Goal: Task Accomplishment & Management: Manage account settings

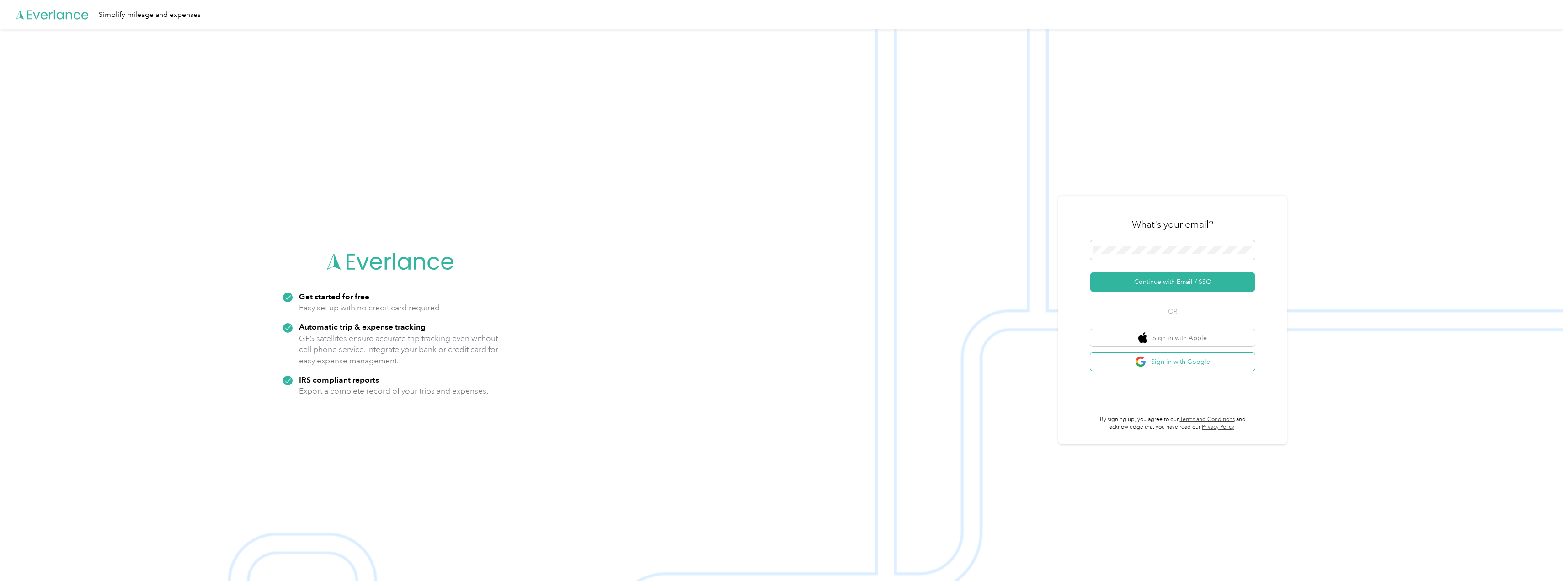
click at [1162, 362] on button "Sign in with Google" at bounding box center [1172, 362] width 164 height 18
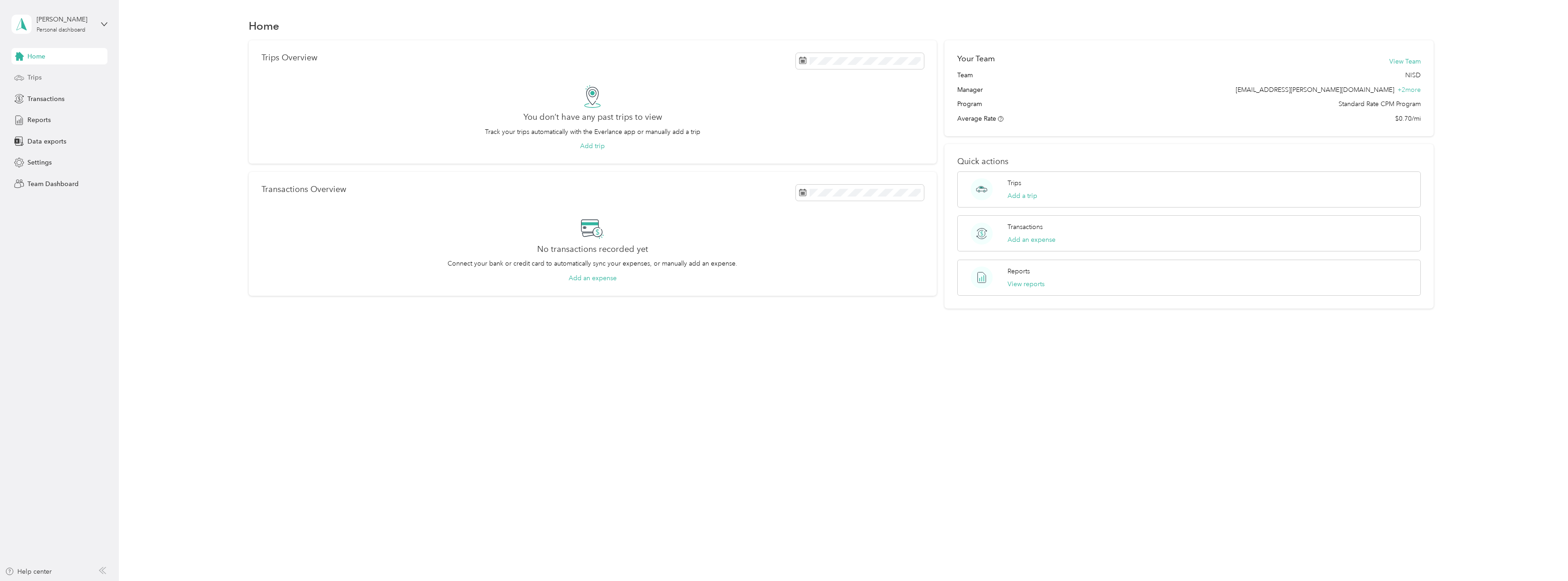
click at [34, 76] on span "Trips" at bounding box center [34, 77] width 14 height 10
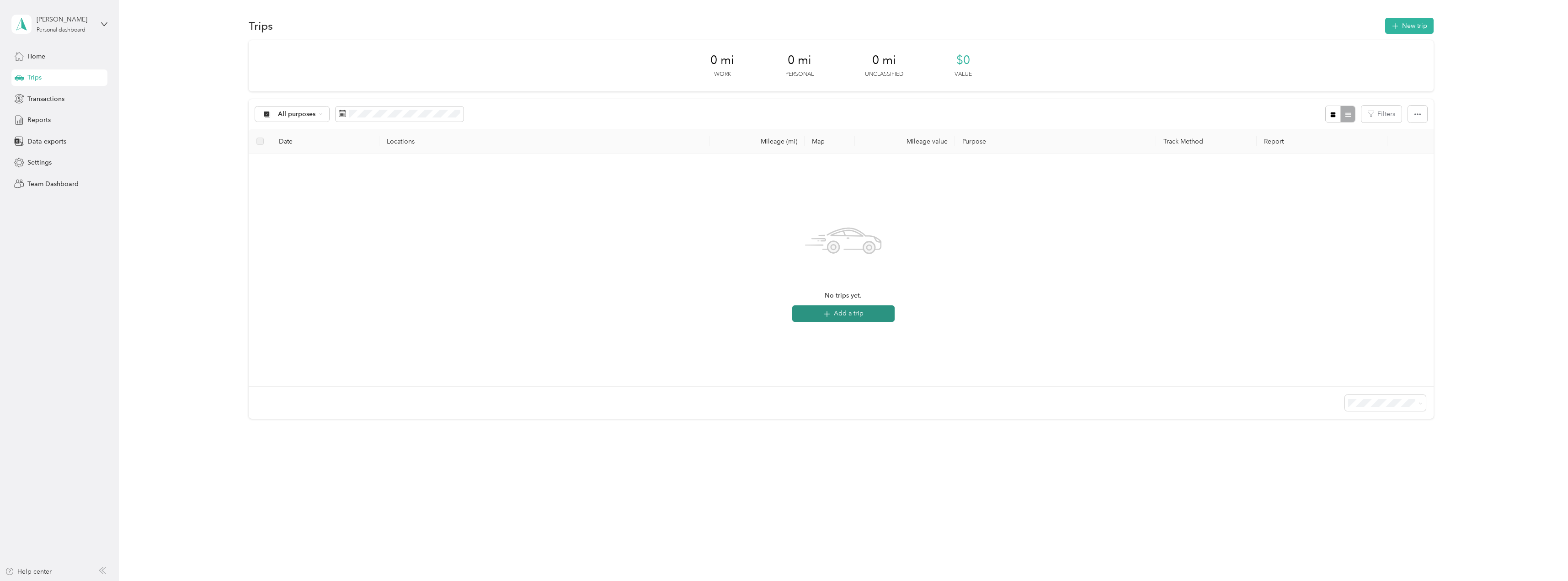
click at [844, 313] on button "Add a trip" at bounding box center [843, 313] width 103 height 17
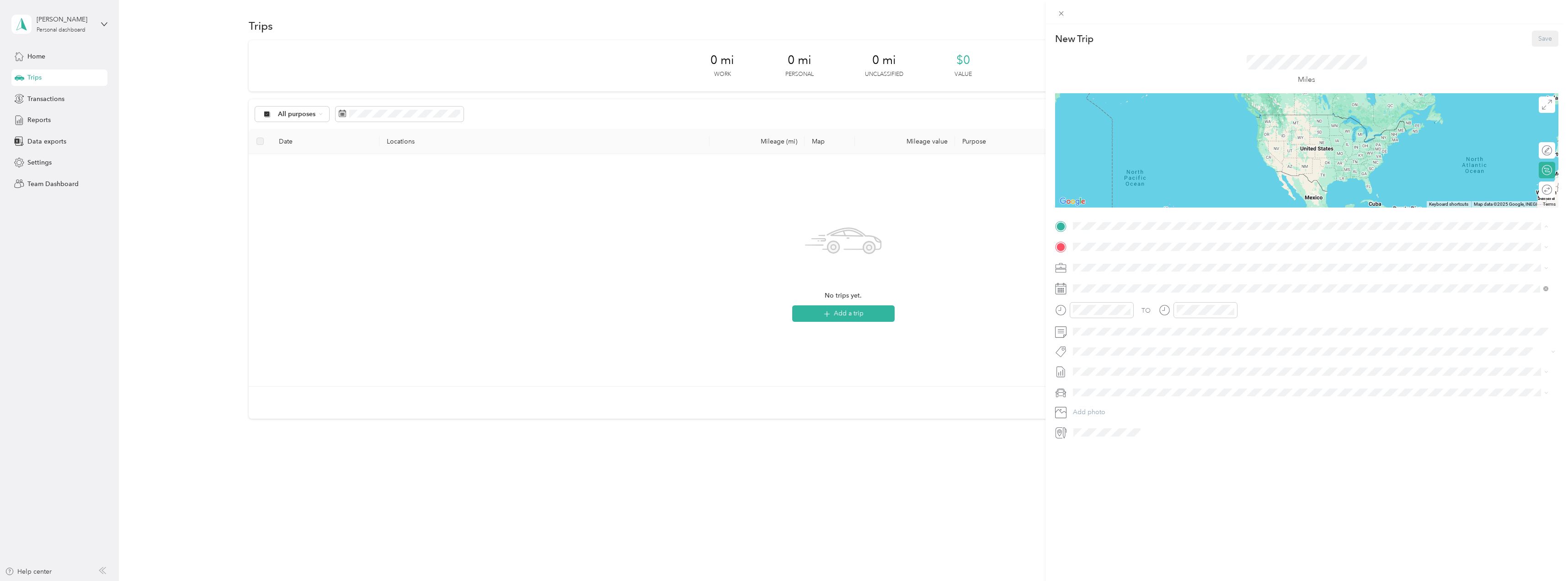
click at [1117, 271] on div "TEAM Central Office [STREET_ADDRESS][PERSON_NAME][US_STATE]" at bounding box center [1161, 269] width 142 height 23
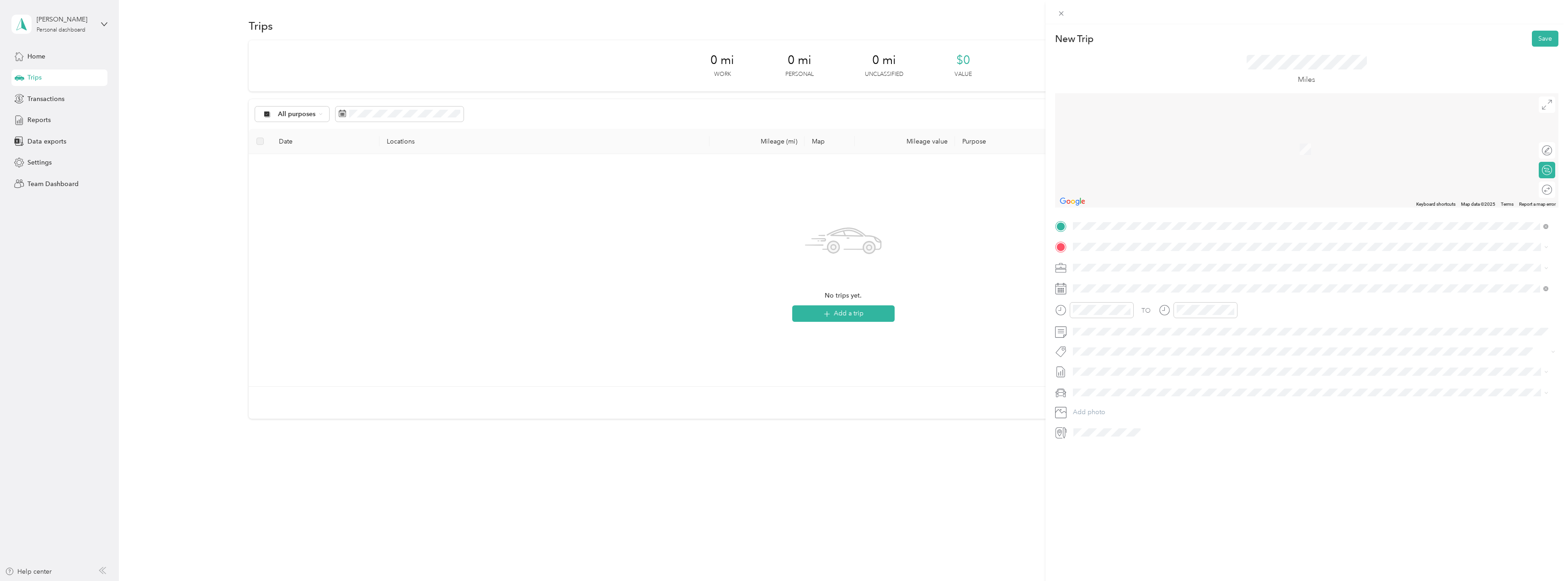
click at [1139, 378] on strong "[PERSON_NAME][GEOGRAPHIC_DATA]" at bounding box center [1182, 379] width 122 height 8
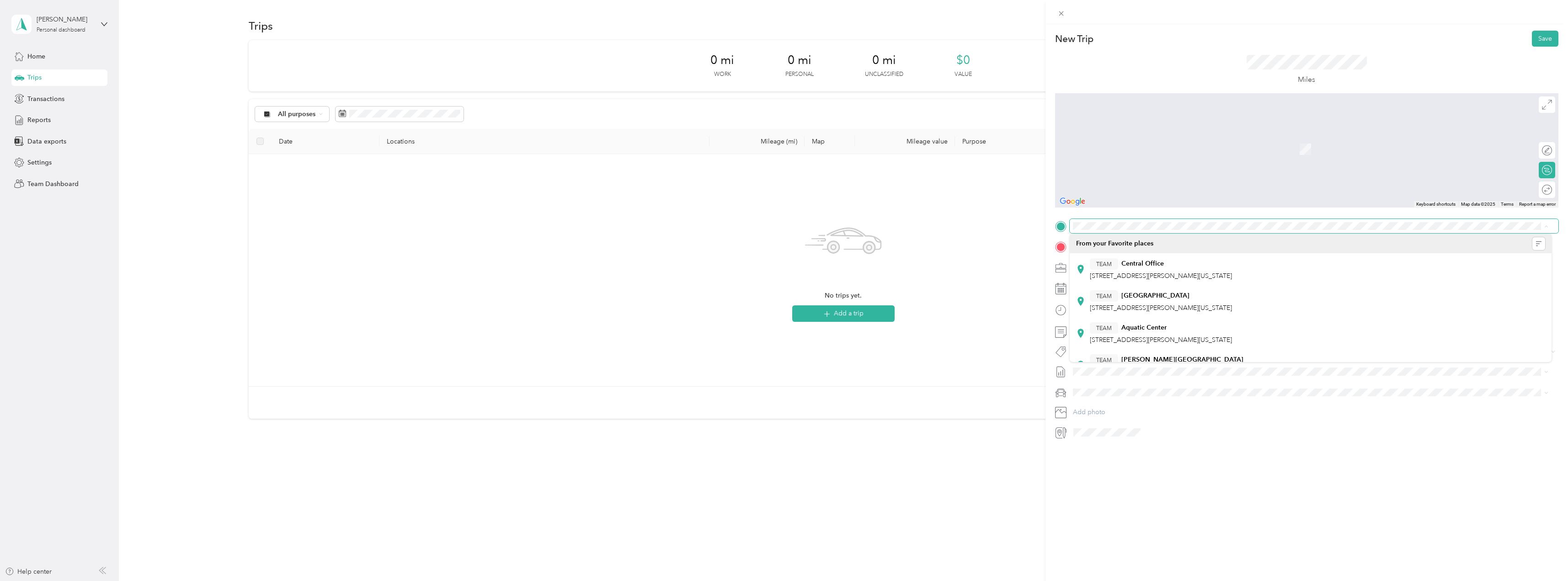
click at [35, 78] on div "New Trip Save This trip cannot be edited because it is either under review, app…" at bounding box center [784, 290] width 1568 height 581
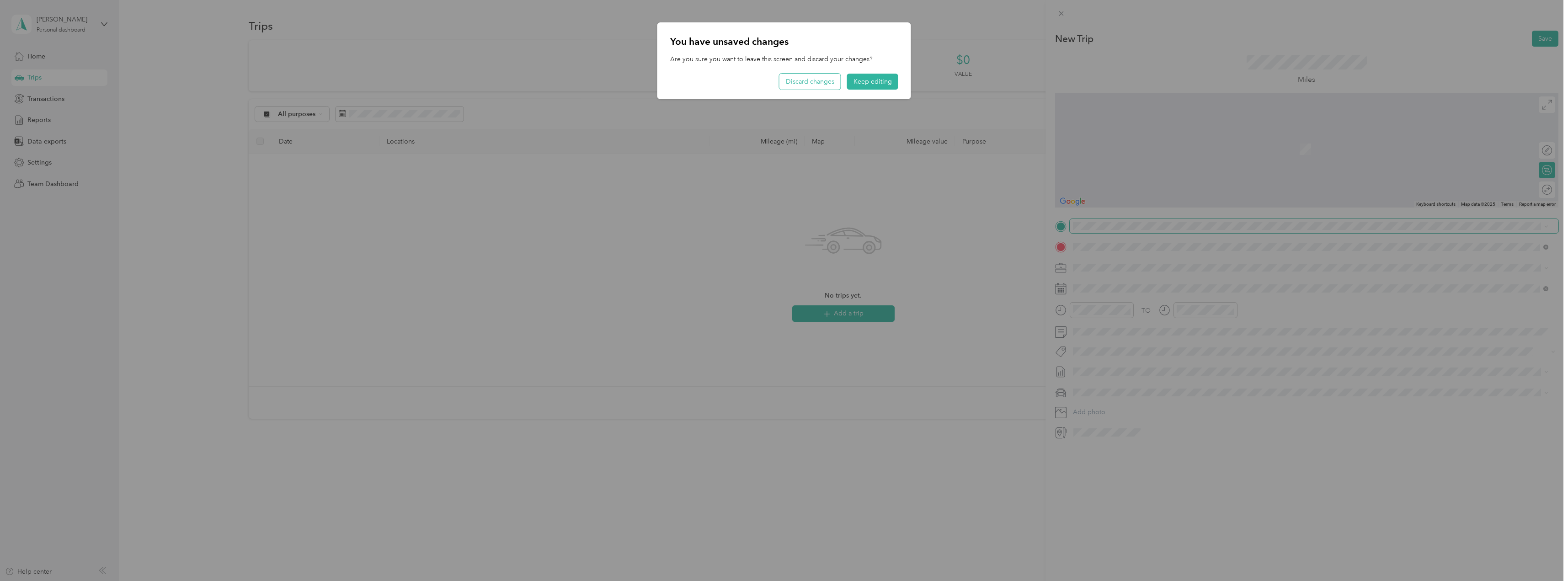
click at [807, 81] on button "Discard changes" at bounding box center [810, 82] width 61 height 16
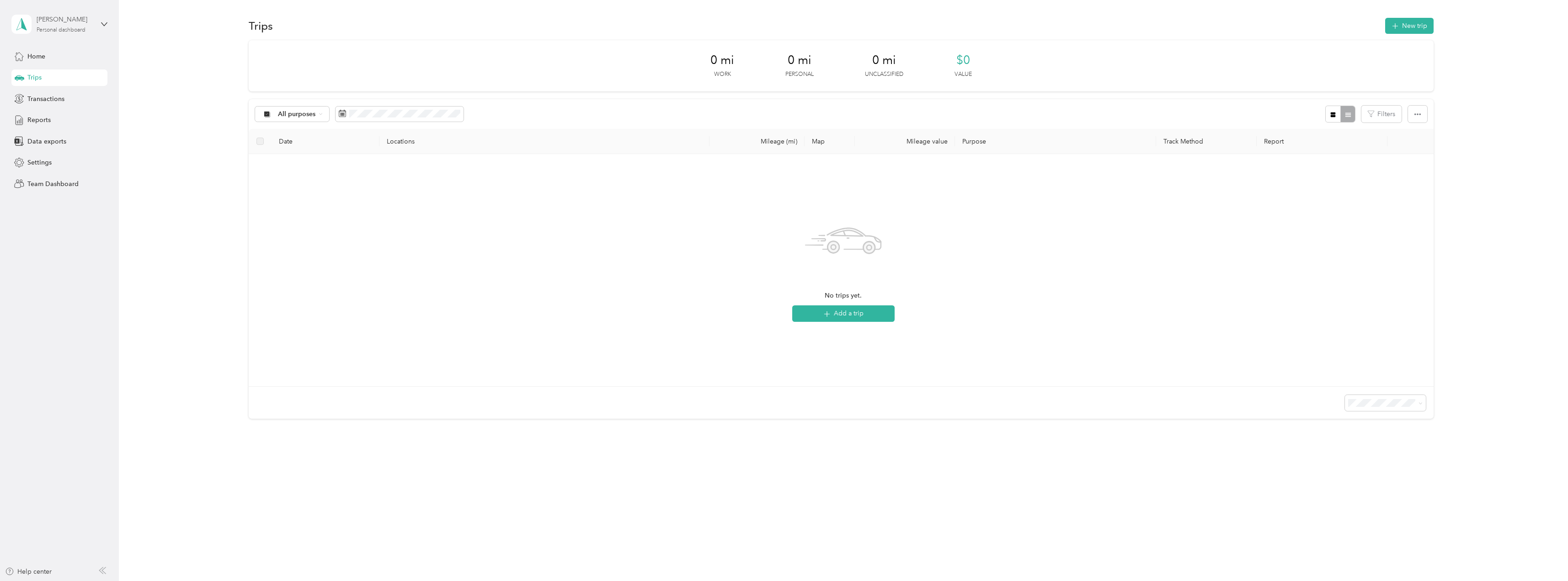
click at [68, 27] on div "Personal dashboard" at bounding box center [61, 30] width 49 height 5
click at [67, 75] on div "Team dashboard" at bounding box center [44, 75] width 49 height 10
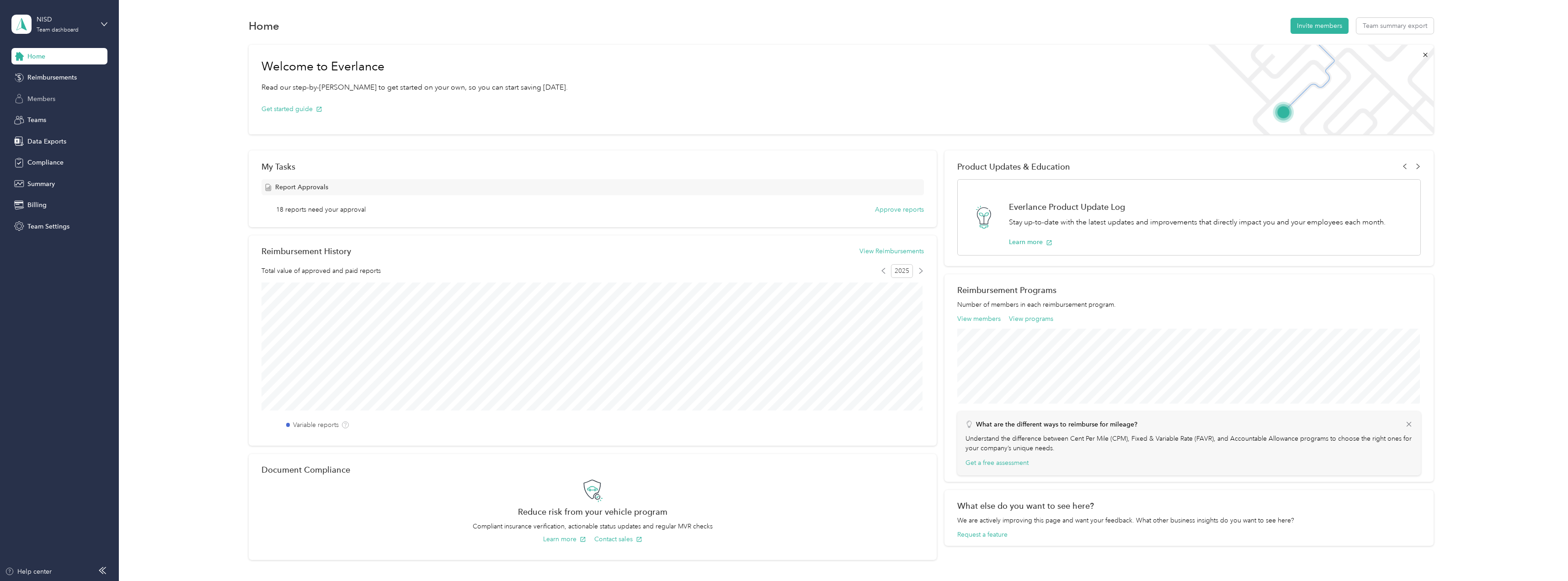
click at [36, 97] on span "Members" at bounding box center [41, 98] width 28 height 10
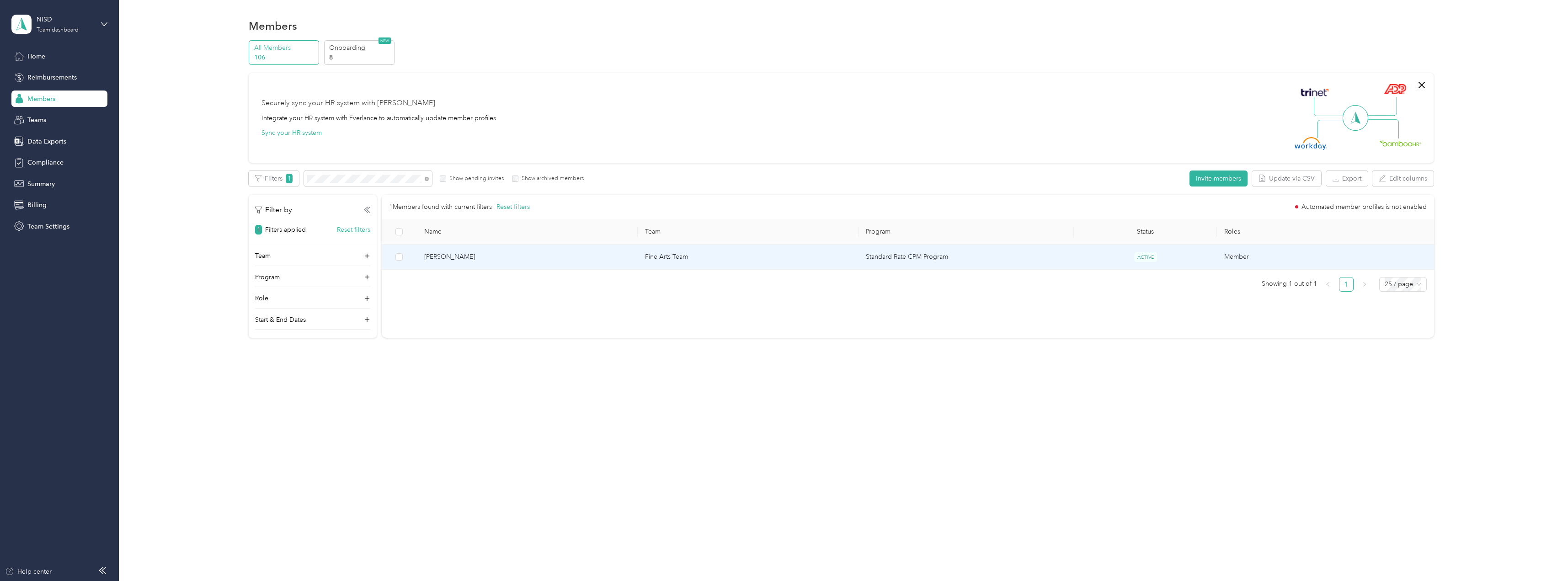
click at [1149, 258] on span "ACTIVE" at bounding box center [1146, 256] width 23 height 10
click at [446, 257] on span "[PERSON_NAME]" at bounding box center [527, 256] width 206 height 10
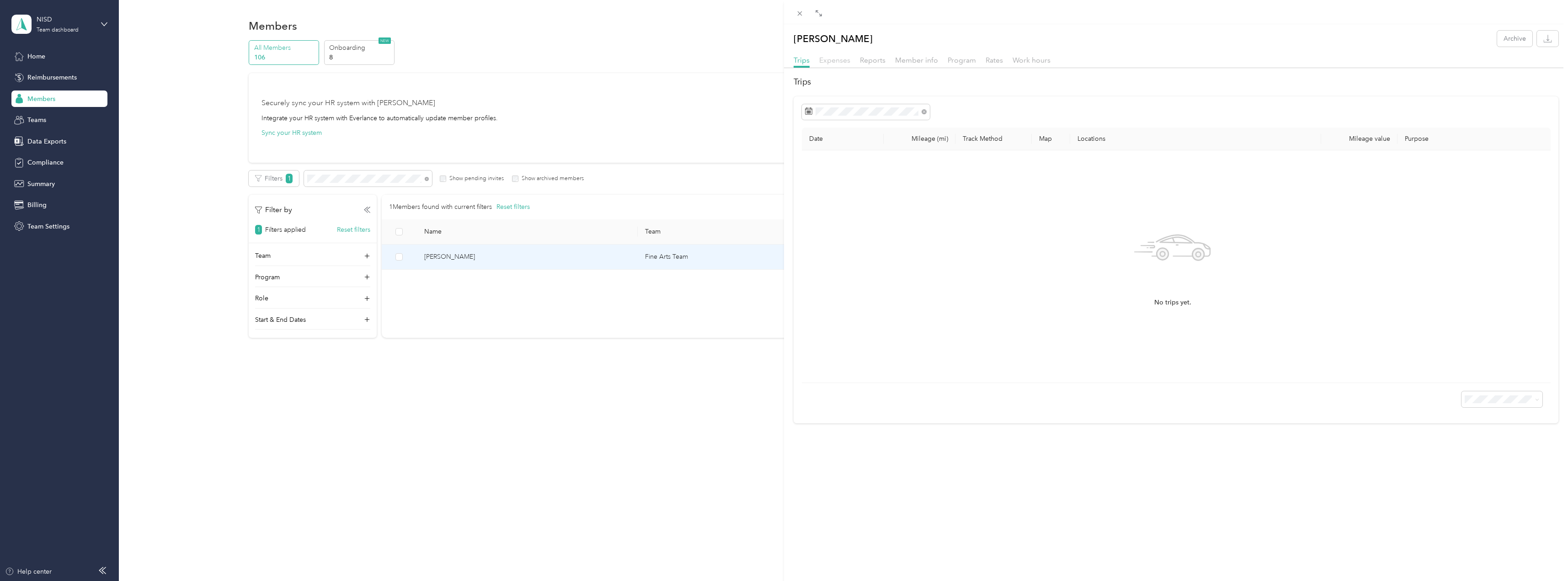
click at [834, 59] on span "Expenses" at bounding box center [834, 61] width 31 height 9
click at [875, 62] on span "Reports" at bounding box center [873, 61] width 25 height 9
click at [923, 62] on span "Member info" at bounding box center [917, 61] width 43 height 9
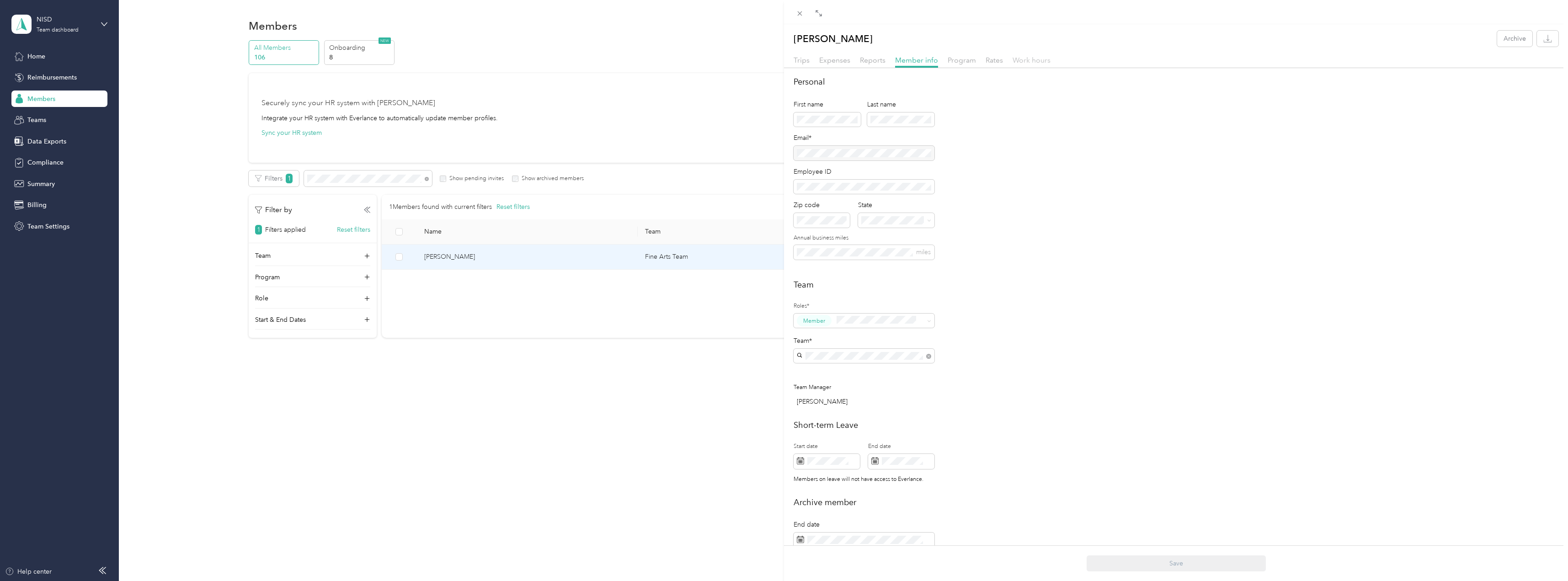
click at [1040, 60] on span "Work hours" at bounding box center [1031, 61] width 38 height 9
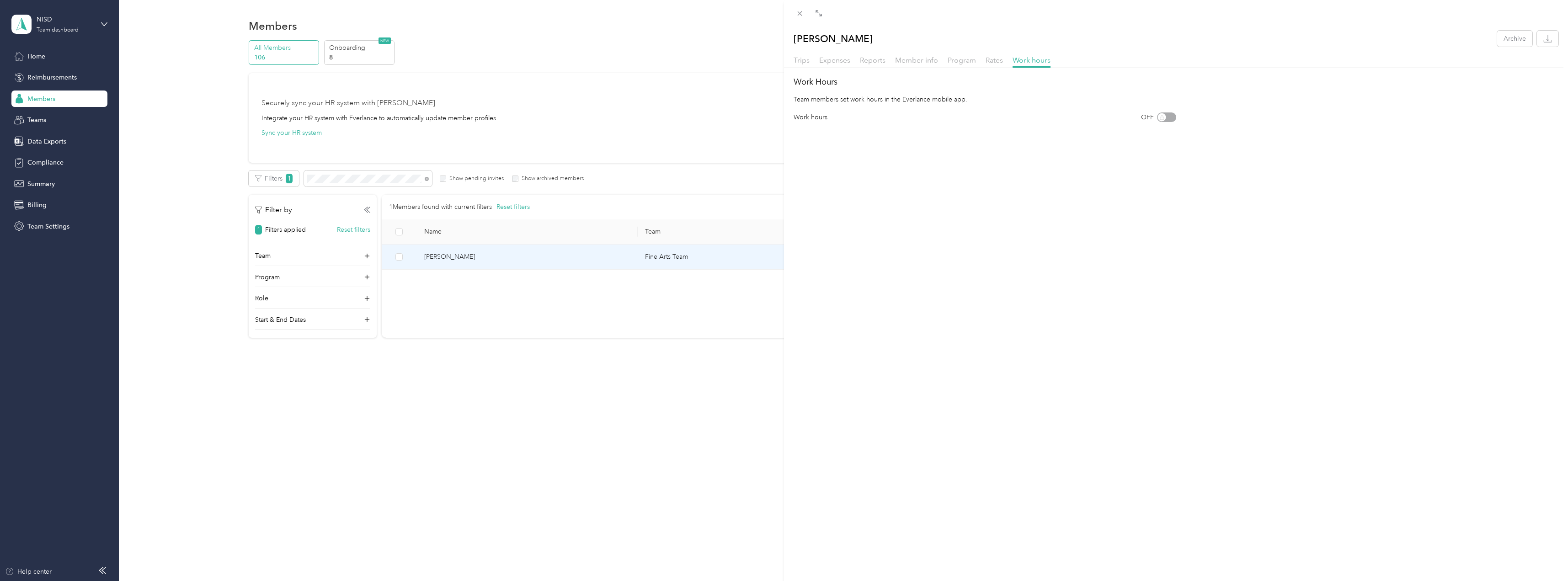
click at [802, 67] on div "Trips Expenses Reports Member info Program Rates Work hours" at bounding box center [1176, 61] width 784 height 13
click at [802, 63] on span "Trips" at bounding box center [802, 61] width 16 height 9
click at [924, 111] on icon at bounding box center [924, 111] width 5 height 5
click at [32, 58] on div "[PERSON_NAME] Archive Trips Expenses Reports Member info Program Rates Work hou…" at bounding box center [784, 290] width 1568 height 581
